Goal: Find specific page/section: Find specific page/section

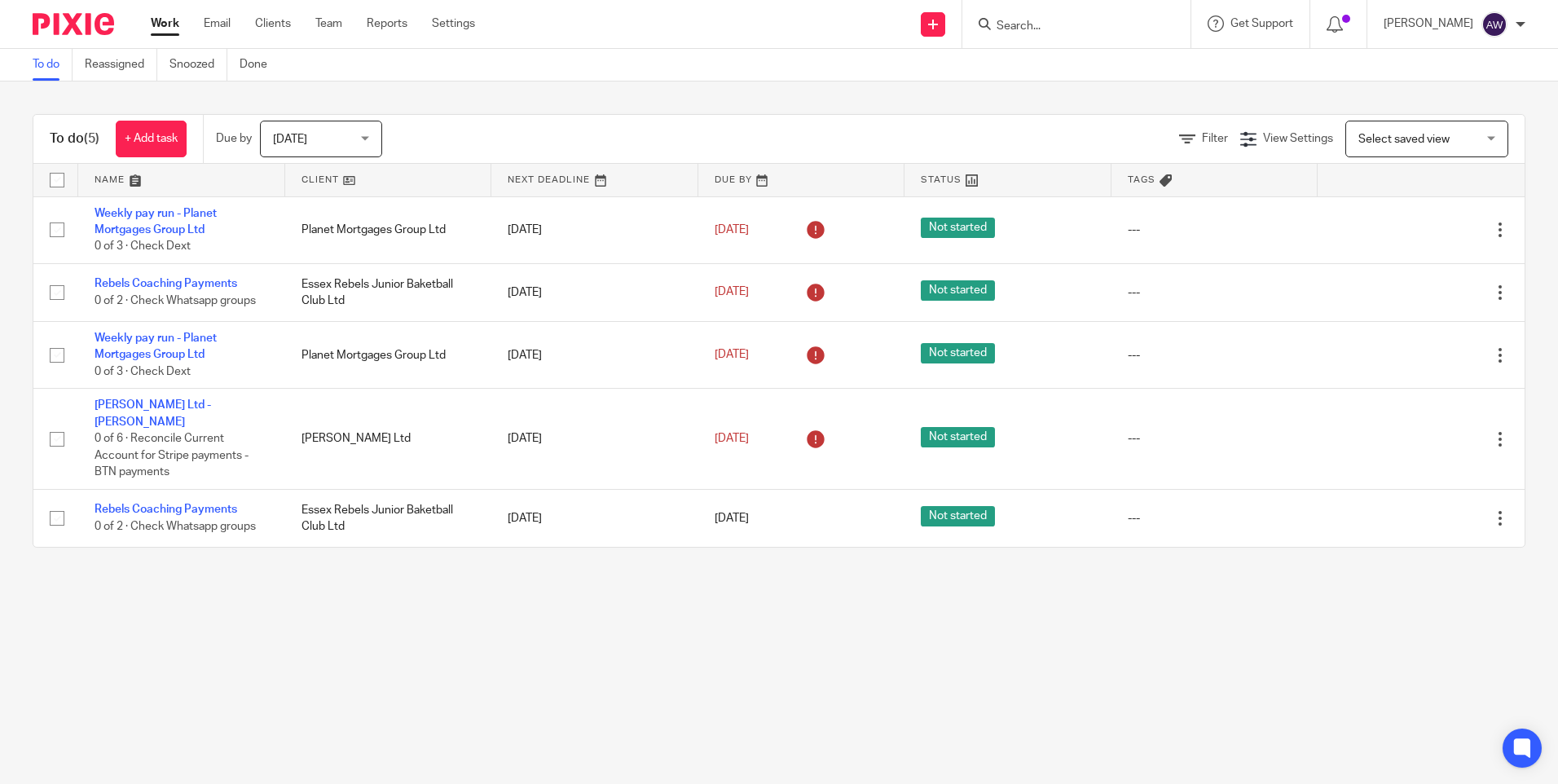
click at [1071, 29] on input "Search" at bounding box center [1069, 26] width 147 height 14
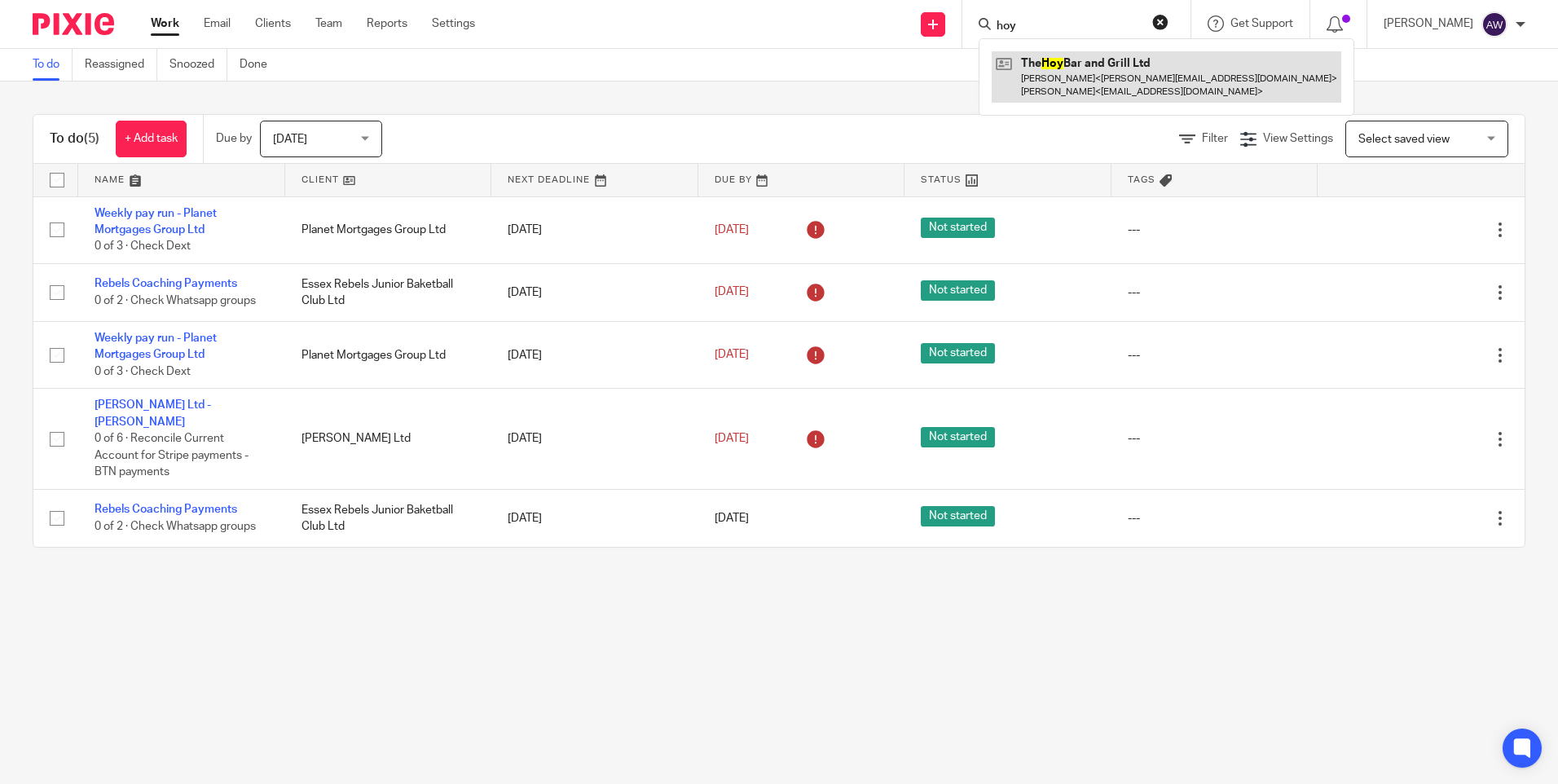
type input "hoy"
click at [1102, 72] on link at bounding box center [1167, 77] width 350 height 51
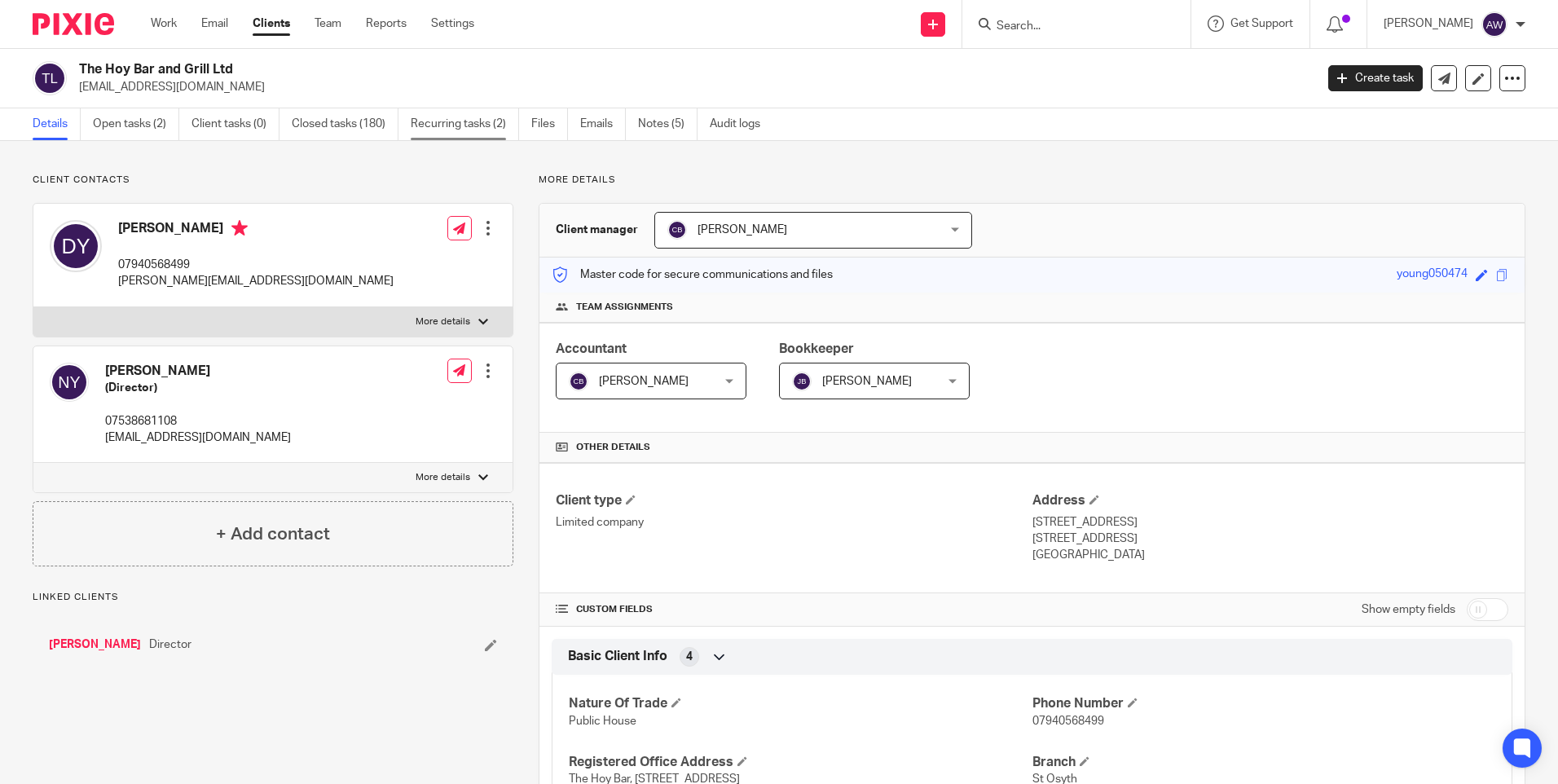
click at [447, 129] on link "Recurring tasks (2)" at bounding box center [465, 124] width 108 height 32
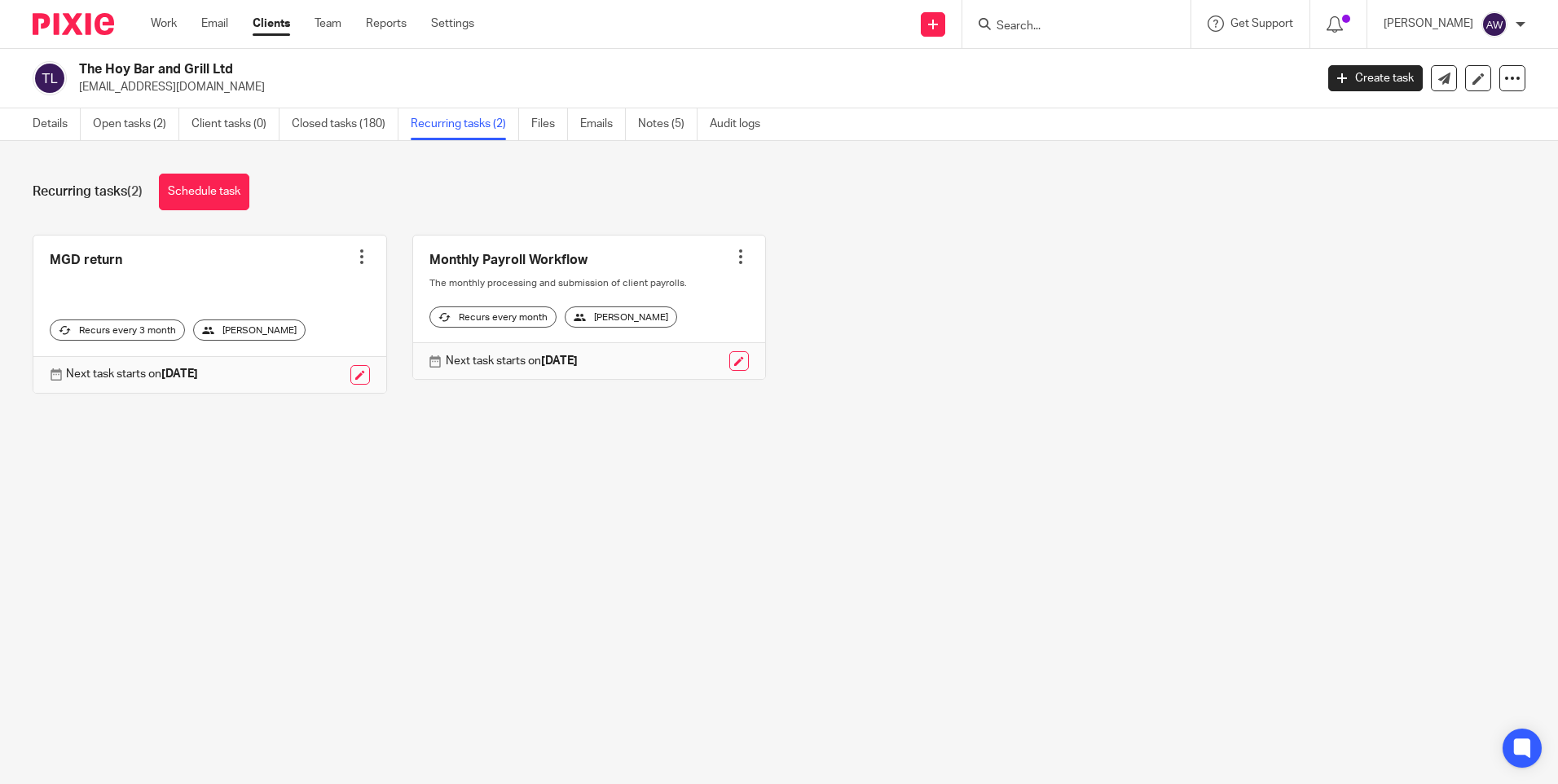
click at [101, 259] on link at bounding box center [210, 314] width 353 height 157
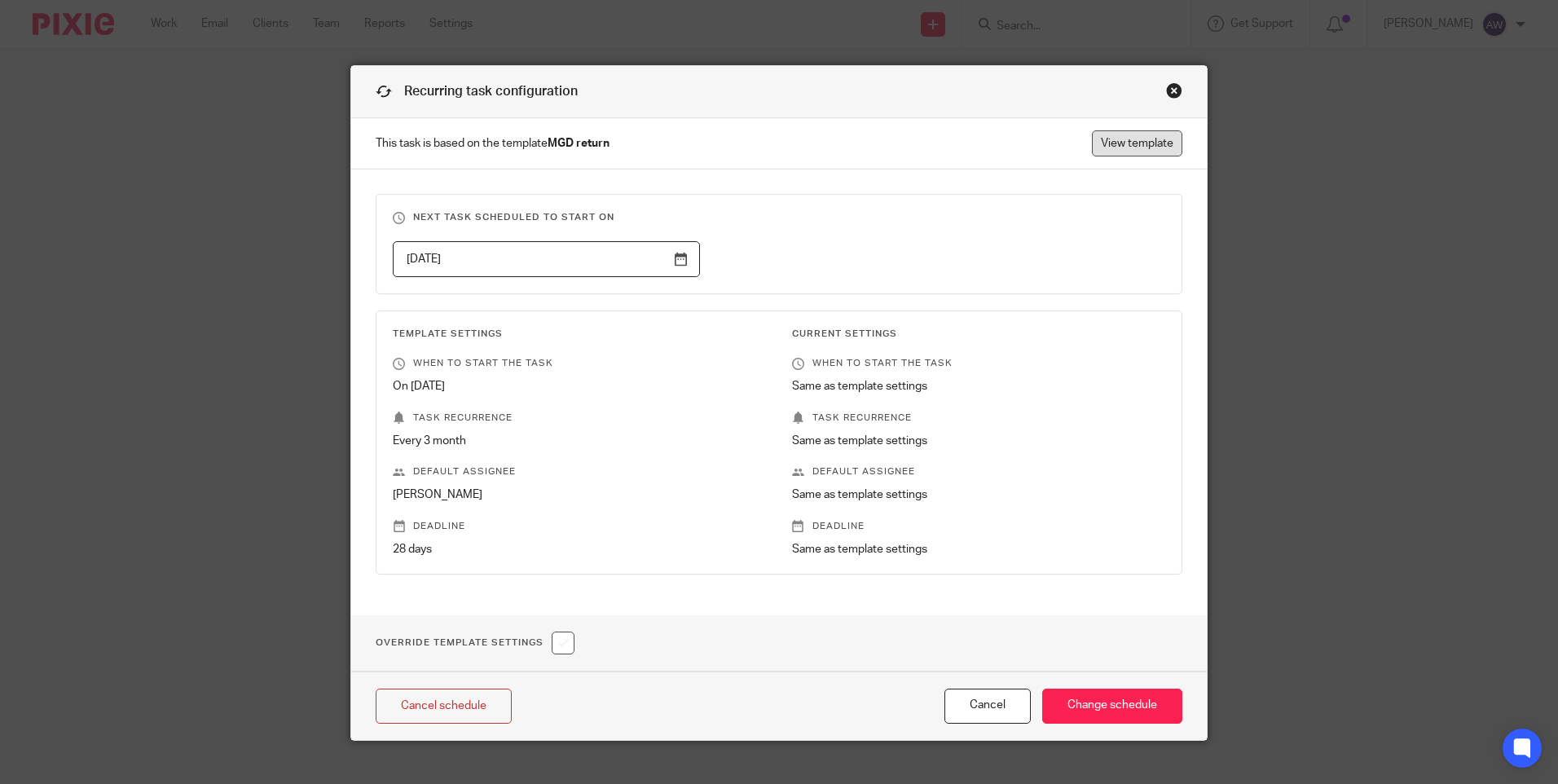
click at [1138, 139] on link "View template" at bounding box center [1136, 143] width 90 height 26
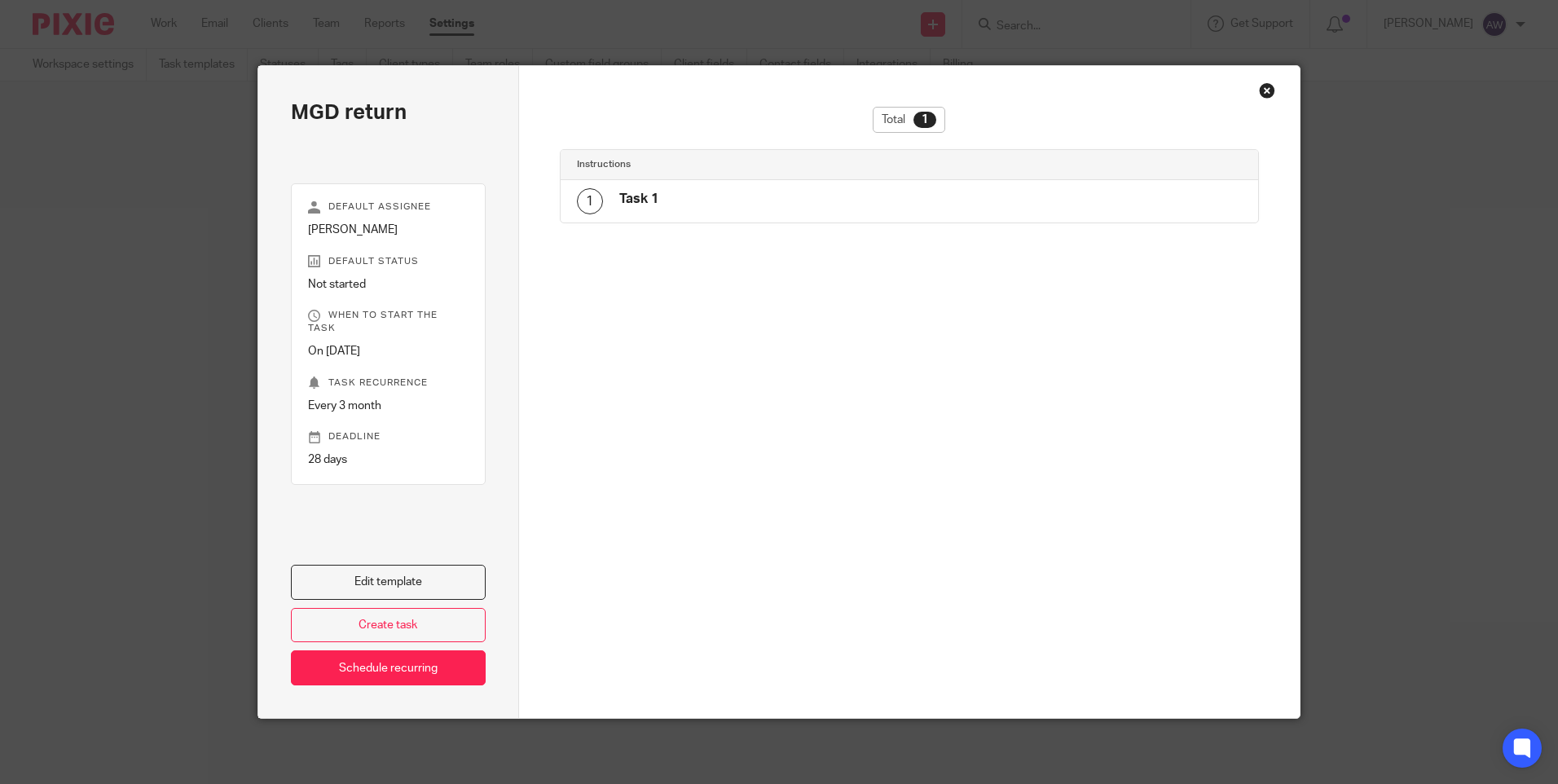
click at [1265, 88] on div "Close this dialog window" at bounding box center [1267, 90] width 16 height 16
